Goal: Information Seeking & Learning: Learn about a topic

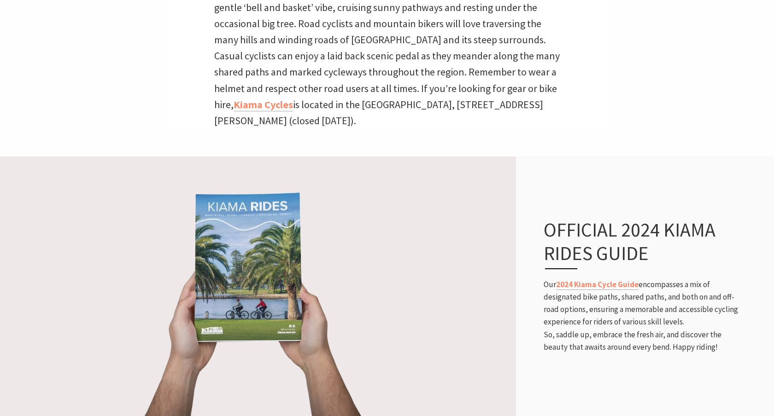
scroll to position [384, 0]
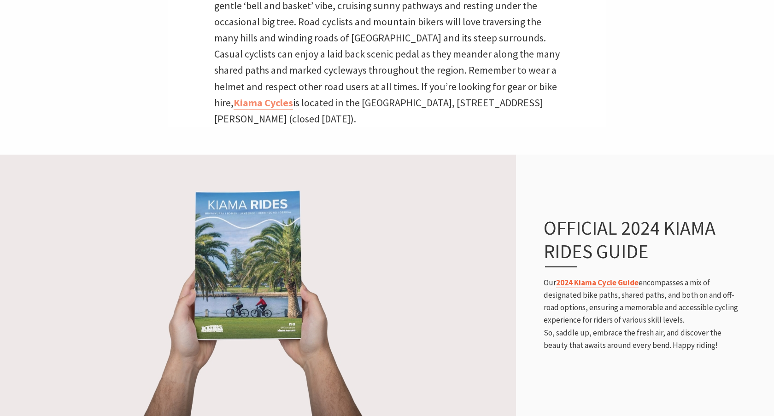
click at [605, 283] on link "2024 Kiama Cycle Guide" at bounding box center [597, 283] width 82 height 11
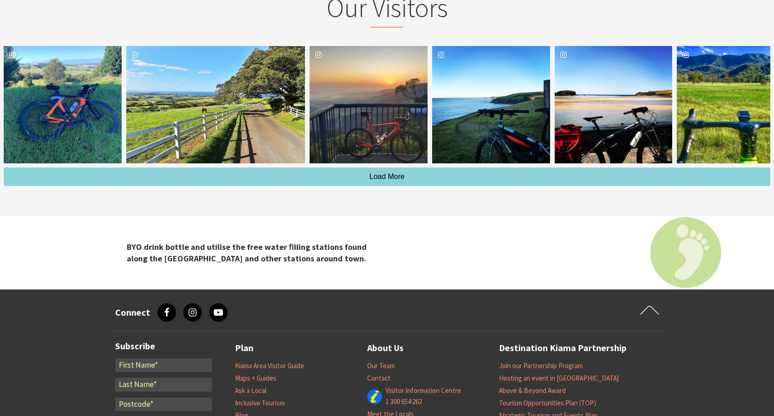
scroll to position [1355, 0]
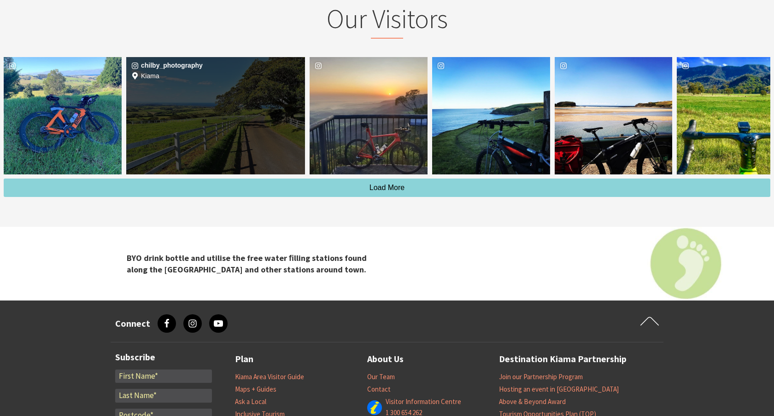
click at [173, 116] on div "image gallery, click to learn more about photo: Saddleback Mountain at Kiama NS…" at bounding box center [155, 116] width 59 height 118
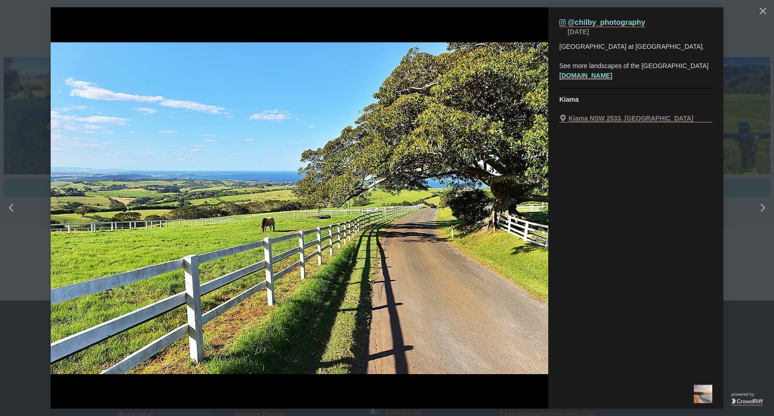
click at [748, 95] on button "details for image" at bounding box center [387, 208] width 774 height 416
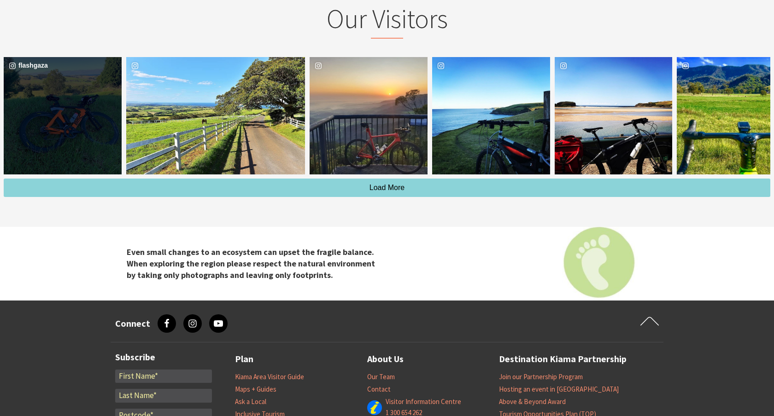
click at [63, 113] on div "flashgaza" at bounding box center [63, 116] width 118 height 118
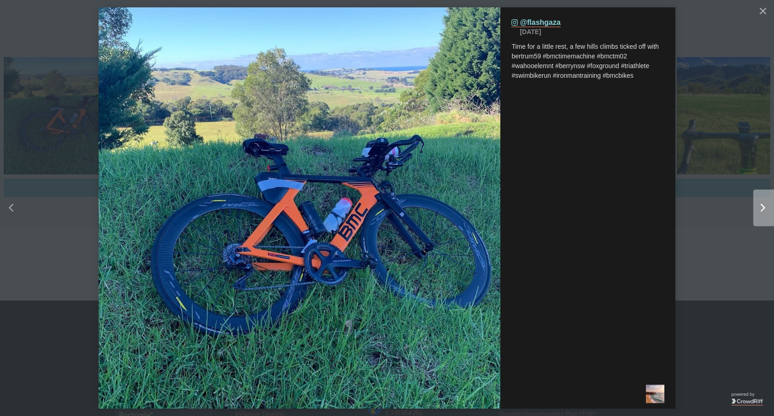
click at [707, 221] on button "Right" at bounding box center [737, 208] width 74 height 146
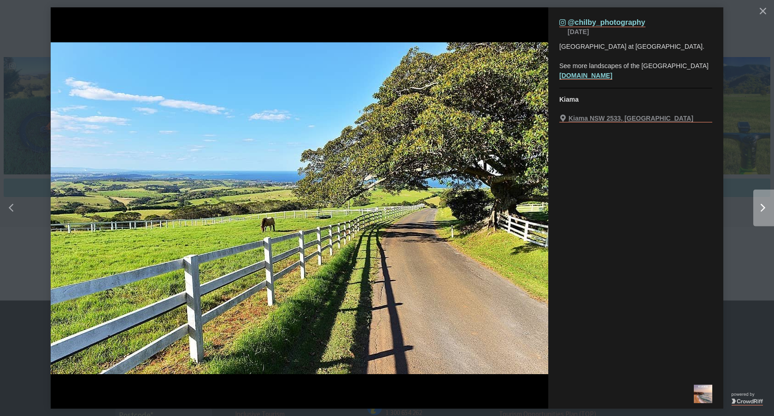
click at [761, 206] on icon "Right" at bounding box center [762, 208] width 5 height 8
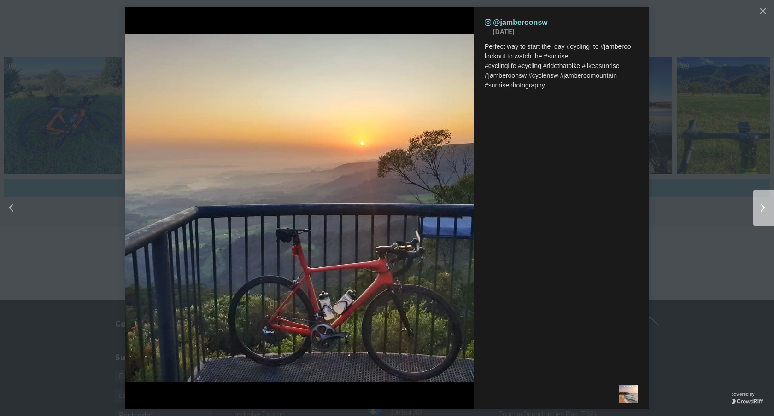
click at [761, 206] on icon "Right" at bounding box center [762, 208] width 5 height 8
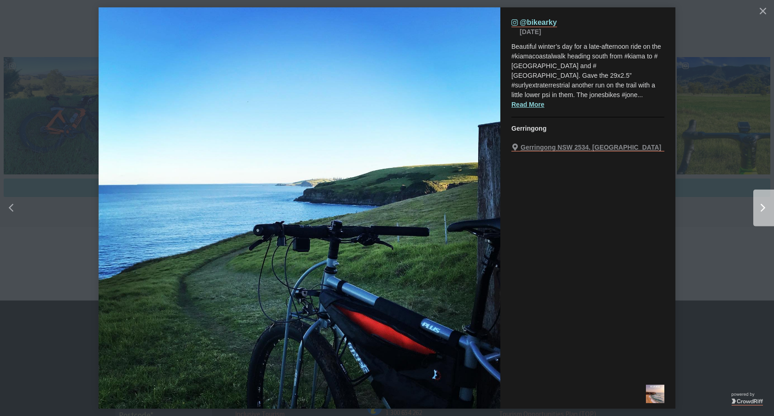
click at [761, 206] on icon "Right" at bounding box center [762, 208] width 5 height 8
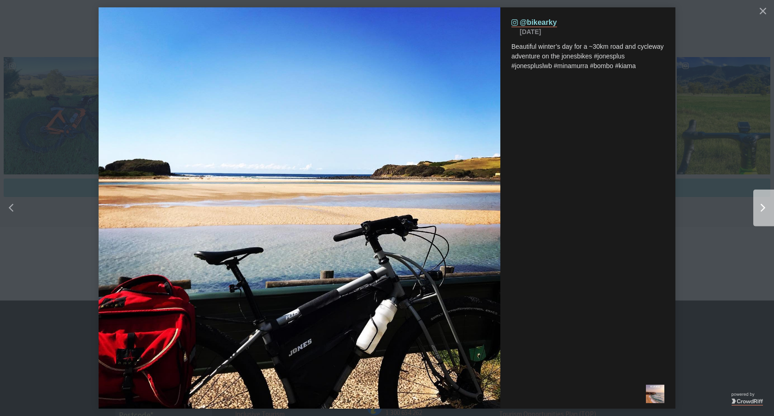
click at [761, 206] on icon "Right" at bounding box center [762, 208] width 5 height 8
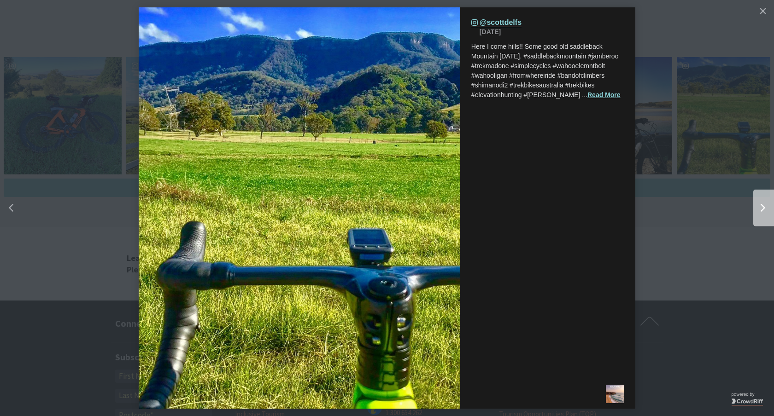
click at [761, 206] on icon "Right" at bounding box center [762, 208] width 5 height 8
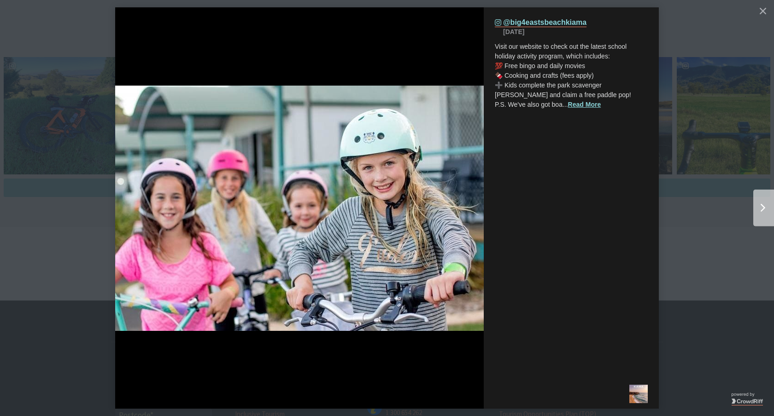
click at [761, 206] on icon "Right" at bounding box center [762, 208] width 5 height 8
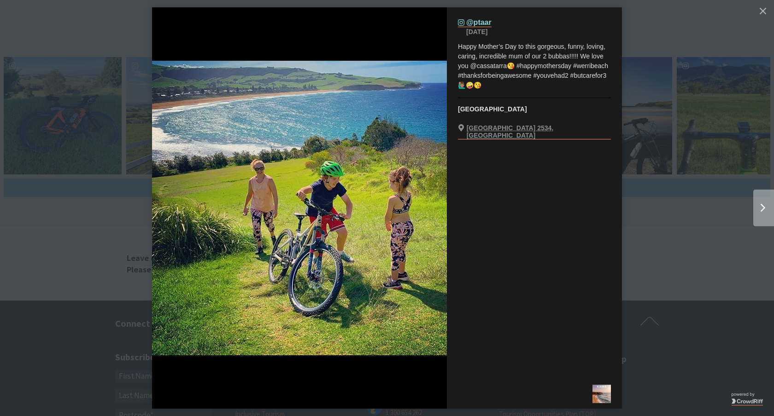
click at [704, 262] on button "Right" at bounding box center [737, 208] width 74 height 146
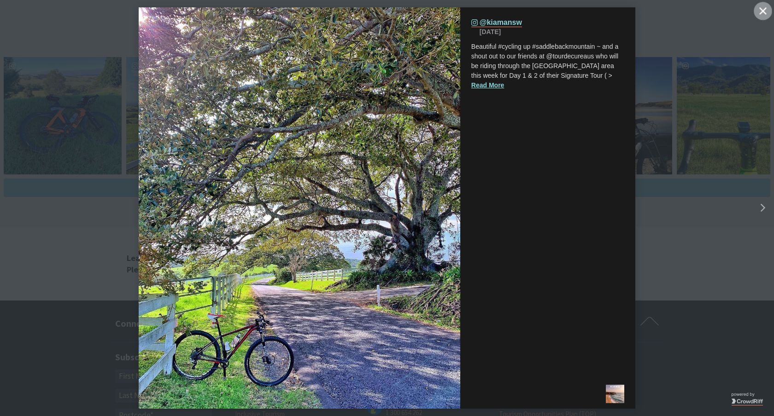
click at [762, 11] on icon "close icon" at bounding box center [762, 10] width 7 height 7
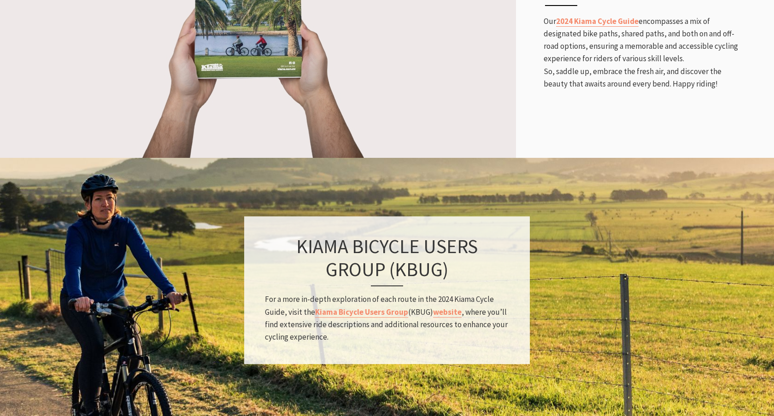
scroll to position [561, 0]
